Goal: Task Accomplishment & Management: Use online tool/utility

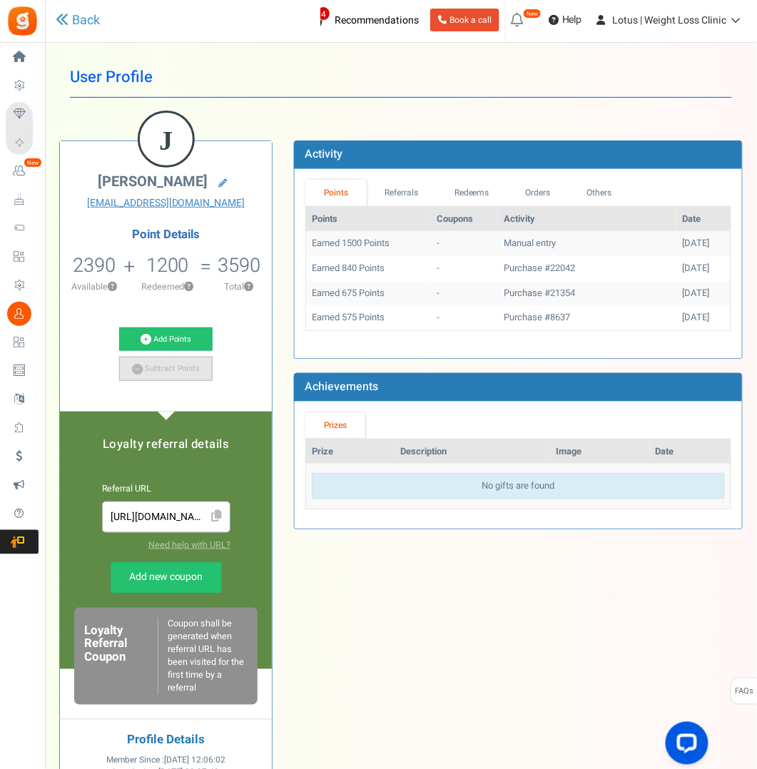
click at [162, 369] on link "Subtract Points" at bounding box center [165, 369] width 93 height 24
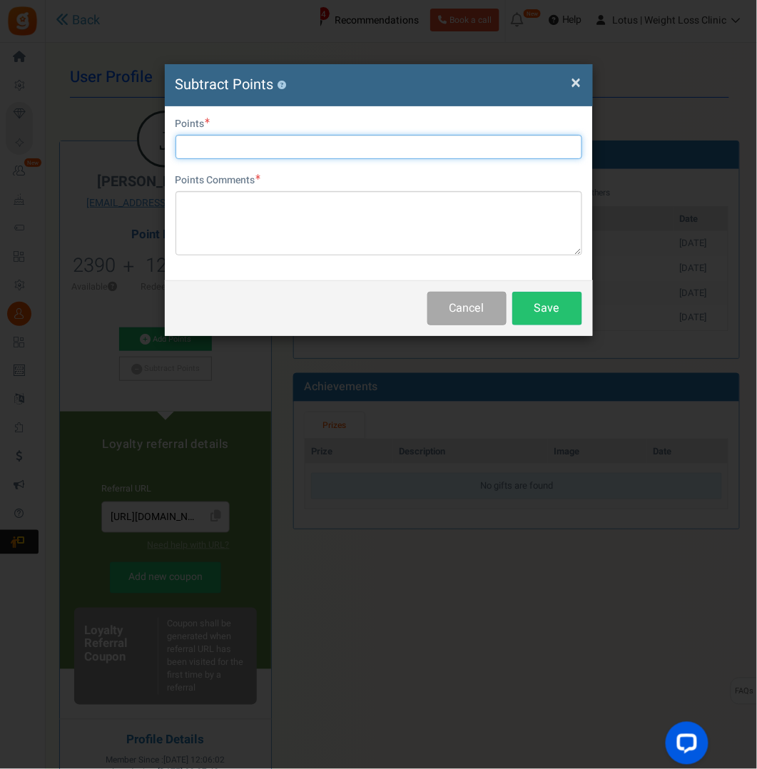
click at [210, 144] on input "text" at bounding box center [378, 147] width 406 height 24
type input "1500"
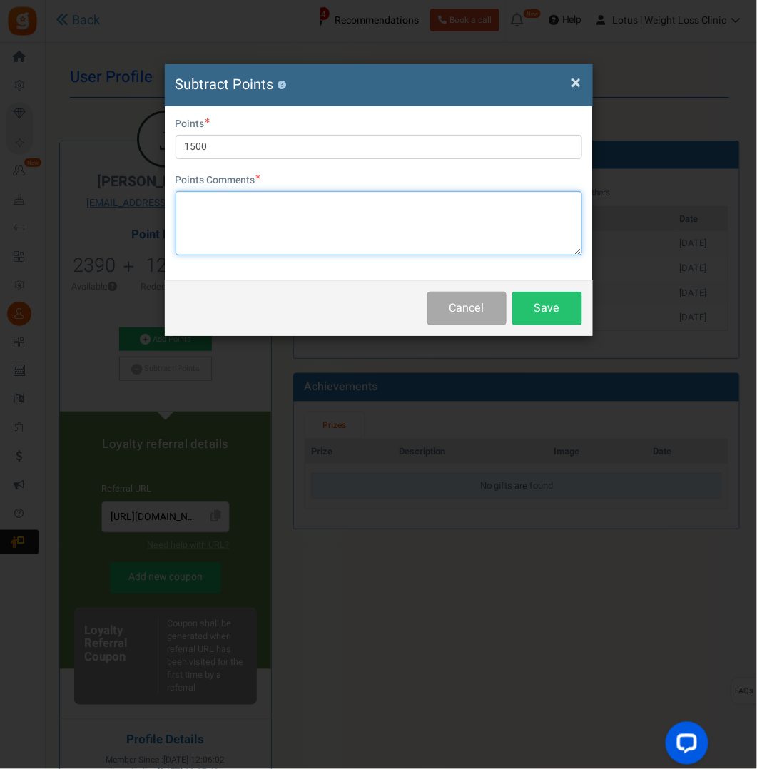
click at [203, 212] on textarea at bounding box center [378, 223] width 406 height 64
type textarea "The customer requested a refund instead"
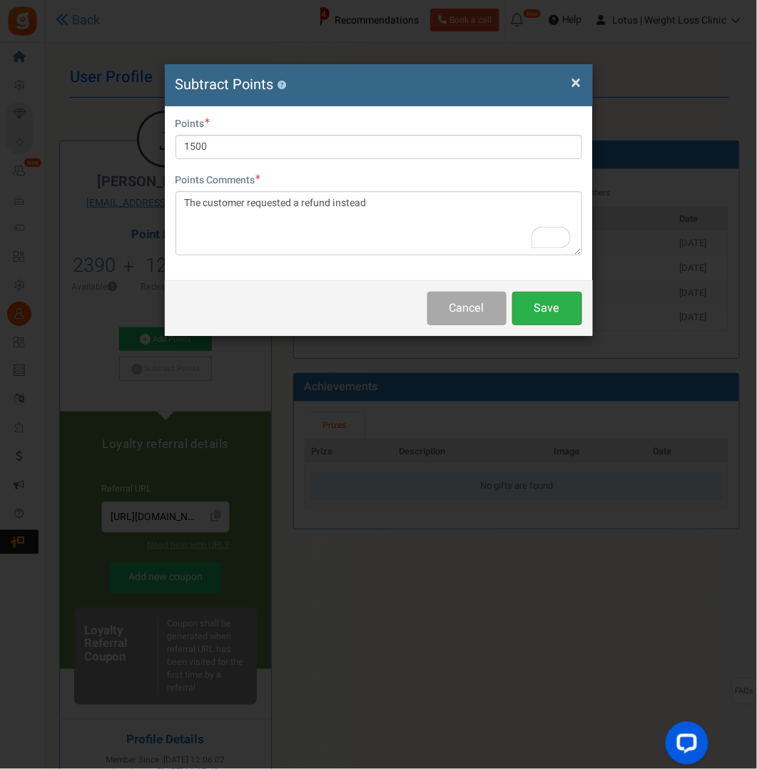
click at [559, 301] on button "Save" at bounding box center [547, 309] width 70 height 34
click at [562, 355] on div "× Close Subtract Points ? Points redeemed Successfully. × Close User Email jami…" at bounding box center [378, 384] width 757 height 769
